Goal: Check status: Check status

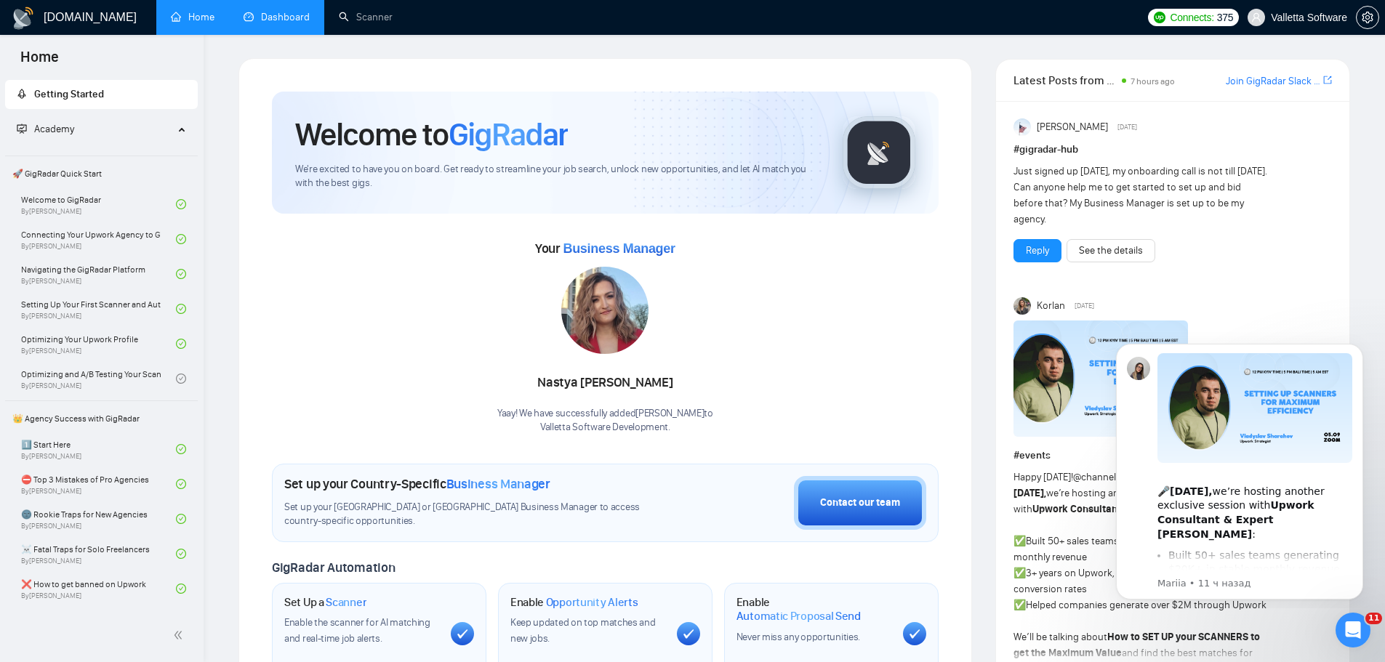
click at [271, 23] on link "Dashboard" at bounding box center [277, 17] width 66 height 12
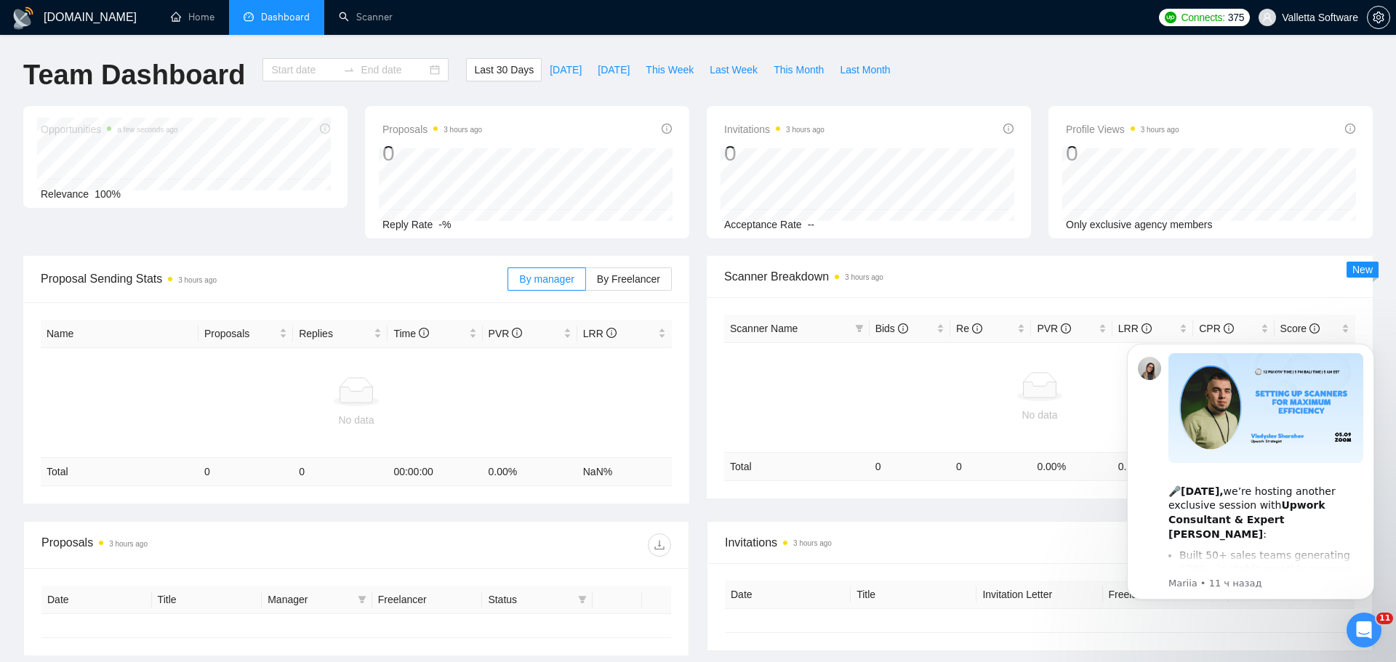
type input "[DATE]"
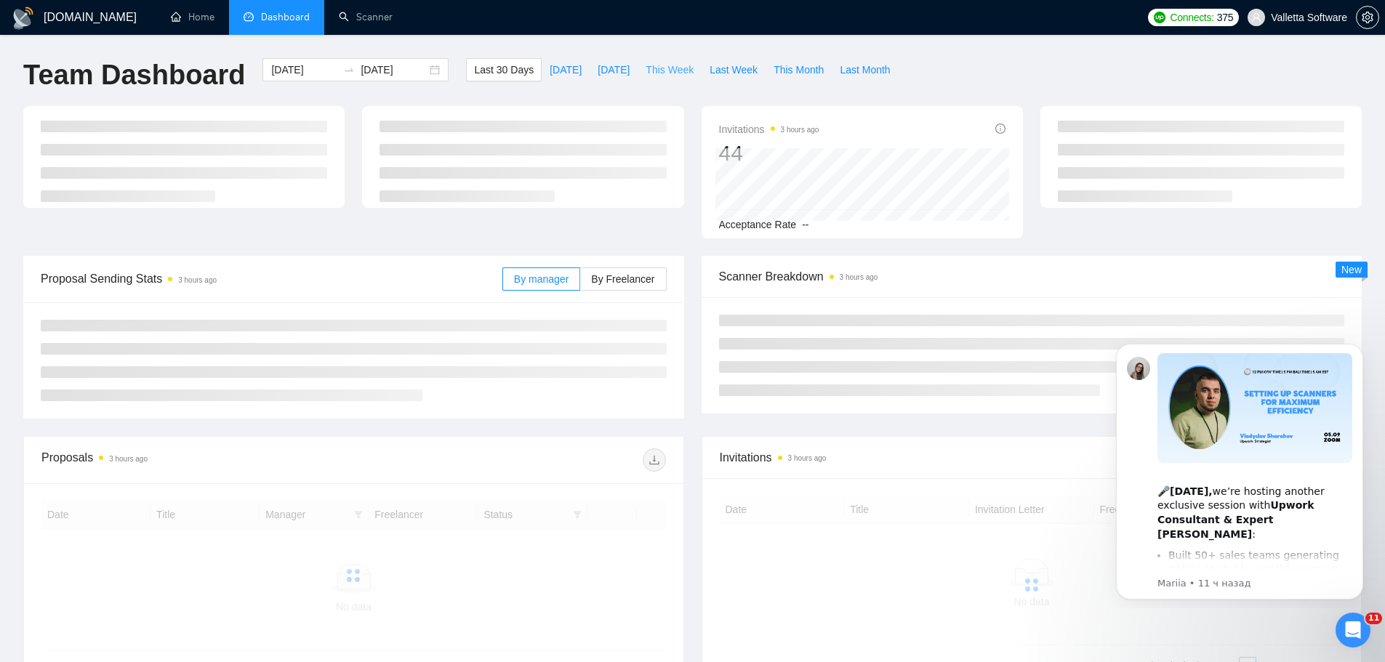
click at [670, 72] on span "This Week" at bounding box center [670, 70] width 48 height 16
type input "[DATE]"
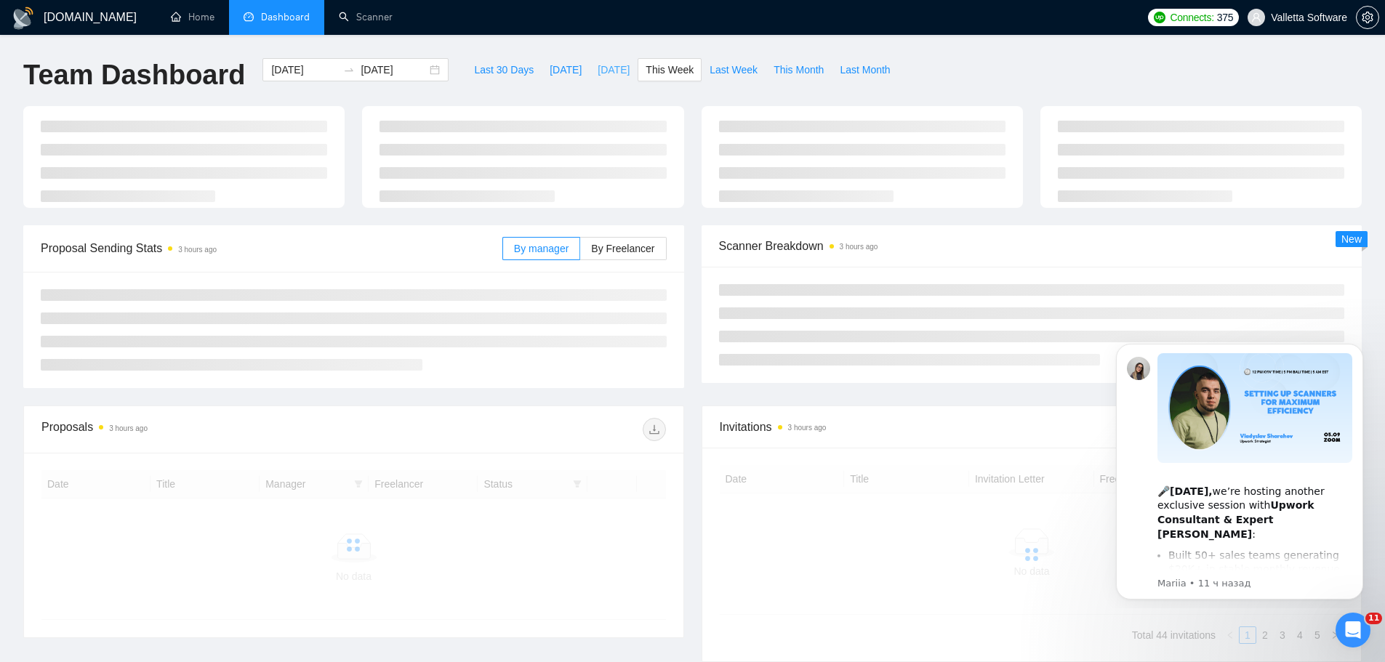
click at [600, 67] on span "[DATE]" at bounding box center [614, 70] width 32 height 16
type input "[DATE]"
click at [715, 64] on span "Last Week" at bounding box center [734, 70] width 48 height 16
type input "[DATE]"
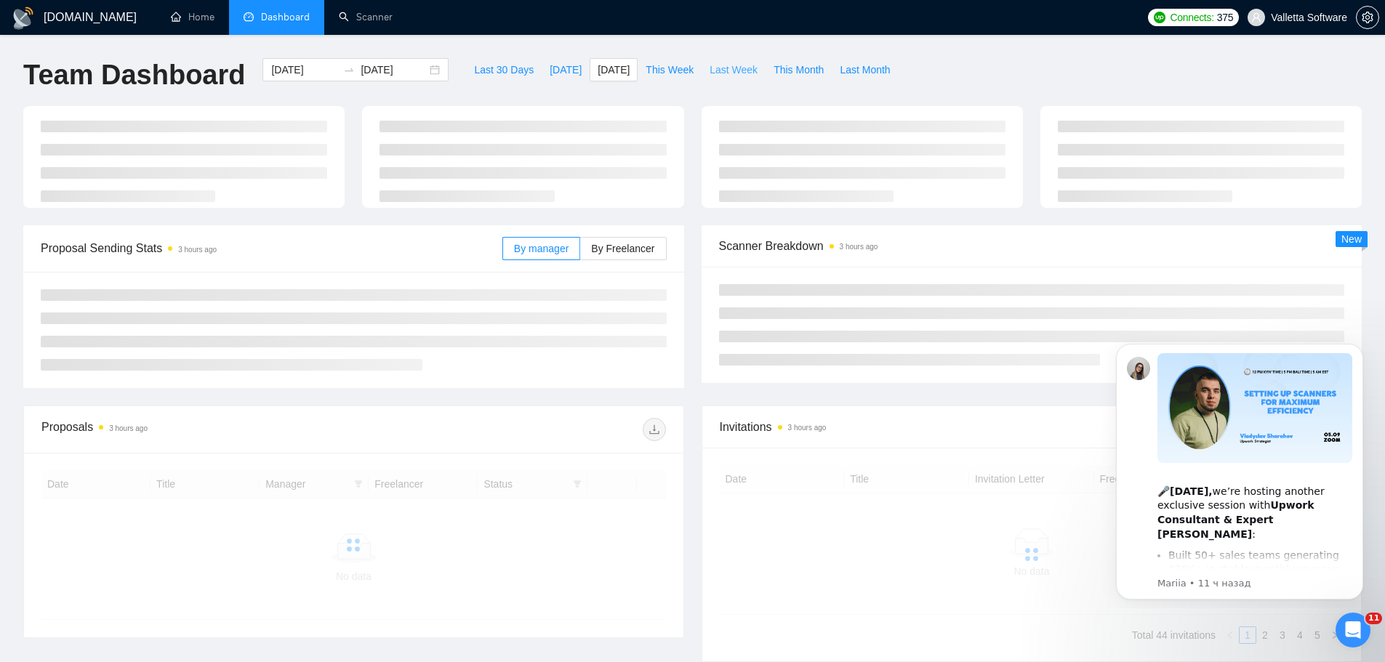
type input "[DATE]"
click at [783, 71] on span "This Month" at bounding box center [799, 70] width 50 height 16
type input "[DATE]"
click at [670, 73] on span "This Week" at bounding box center [670, 70] width 48 height 16
type input "[DATE]"
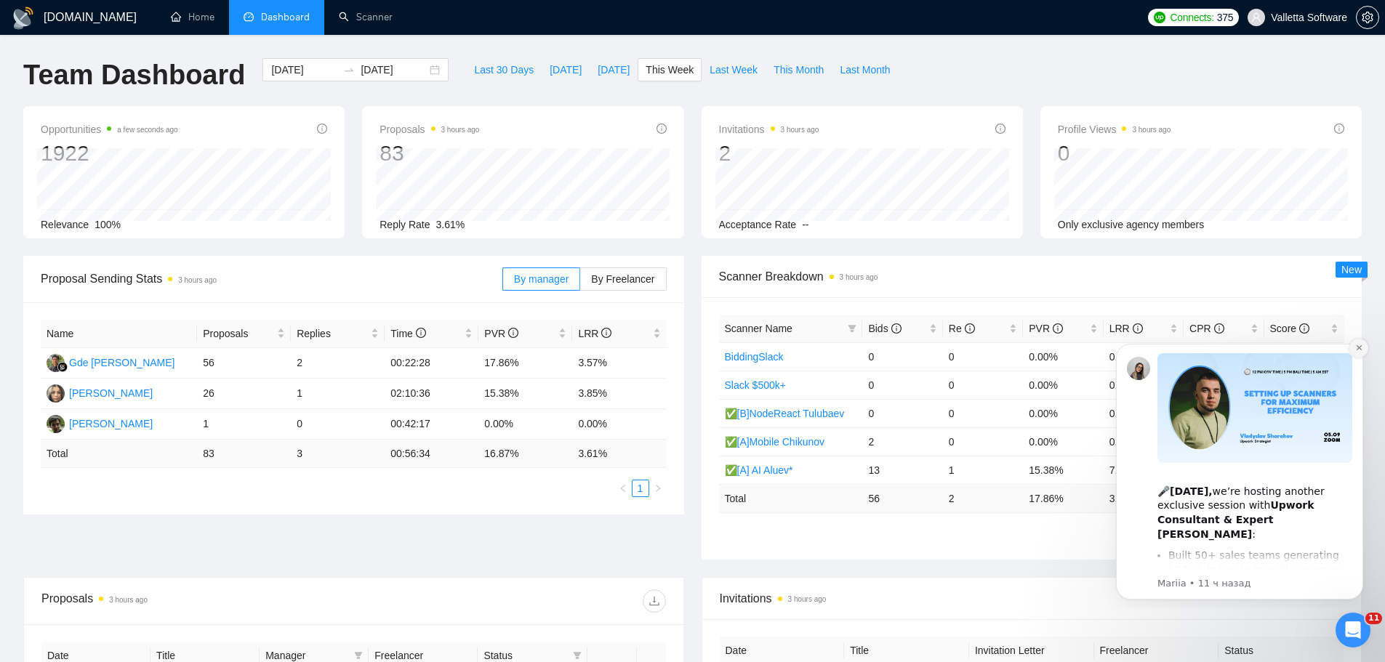
click at [1355, 344] on icon "Dismiss notification" at bounding box center [1359, 348] width 8 height 8
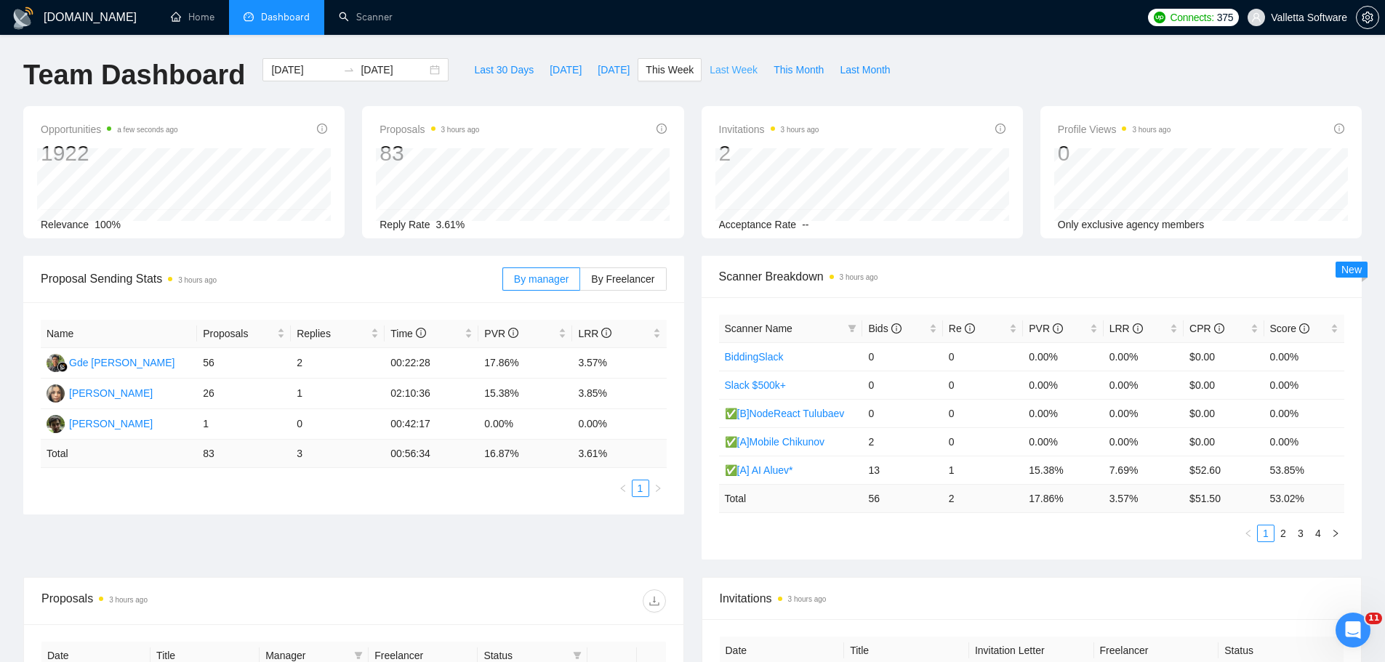
click at [710, 72] on span "Last Week" at bounding box center [734, 70] width 48 height 16
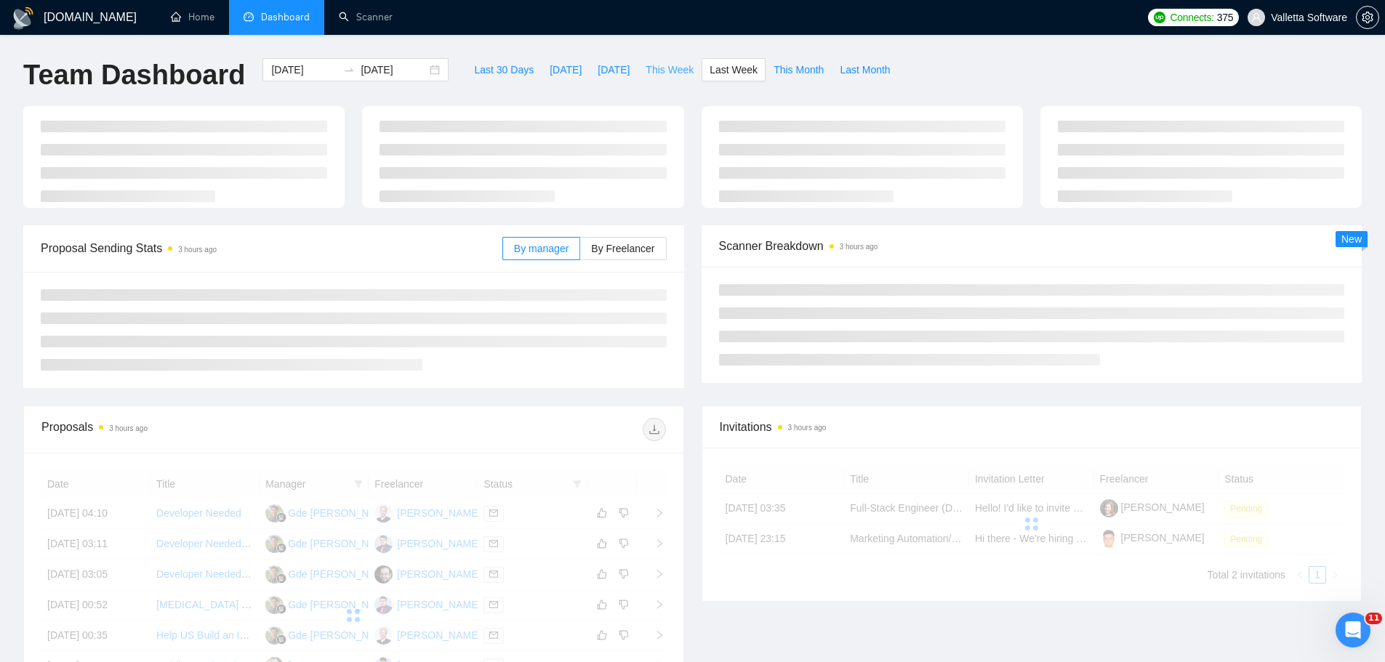
type input "[DATE]"
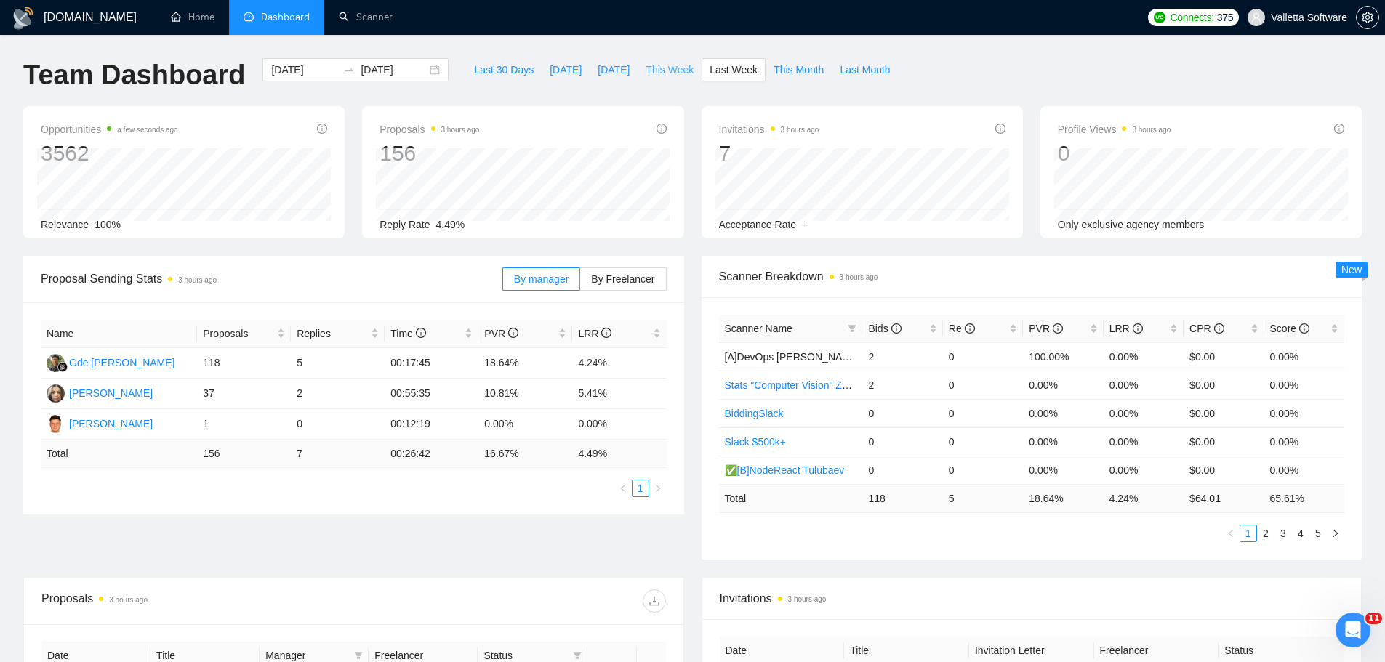
click at [662, 79] on button "This Week" at bounding box center [670, 69] width 64 height 23
type input "[DATE]"
drag, startPoint x: 602, startPoint y: 76, endPoint x: 562, endPoint y: 61, distance: 42.5
click at [603, 76] on span "[DATE]" at bounding box center [614, 70] width 32 height 16
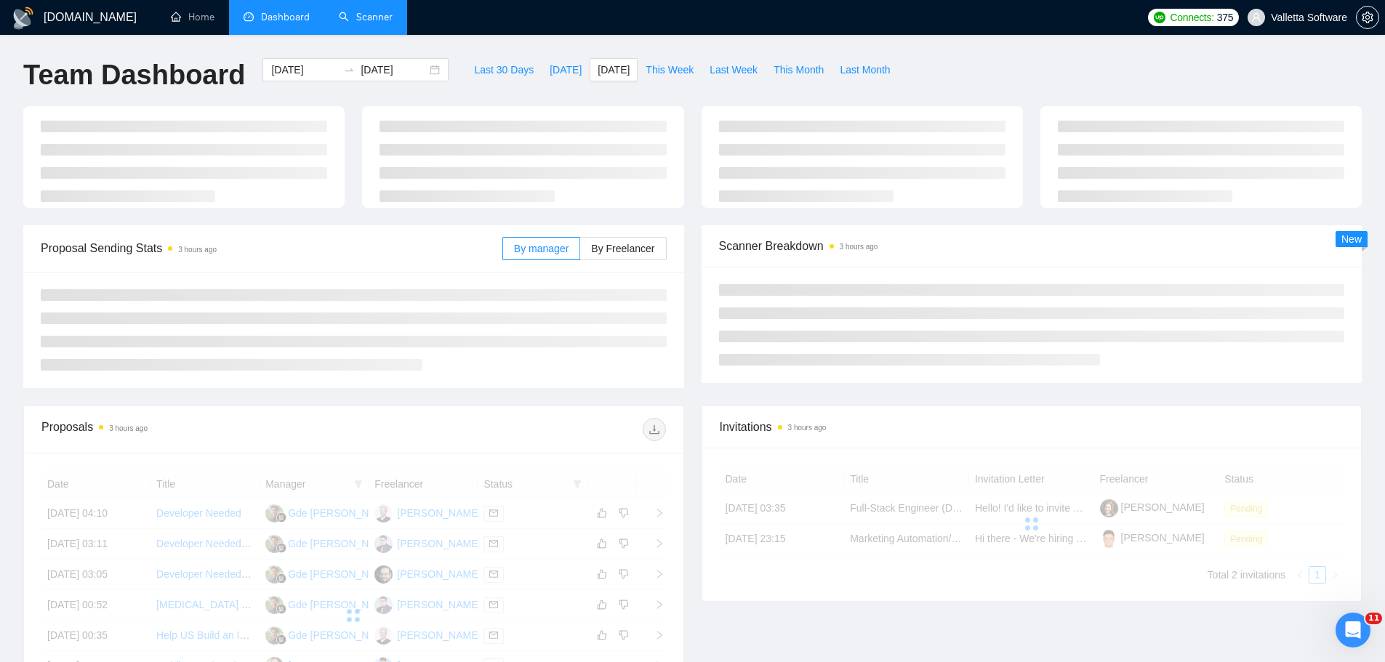
type input "[DATE]"
